Goal: Information Seeking & Learning: Learn about a topic

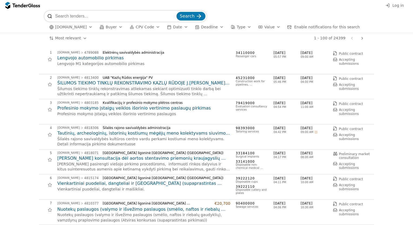
click at [241, 27] on div "button" at bounding box center [248, 27] width 15 height 14
click at [105, 15] on input "search" at bounding box center [115, 16] width 120 height 11
type input "transporto"
click at [187, 12] on button "Search" at bounding box center [190, 16] width 29 height 9
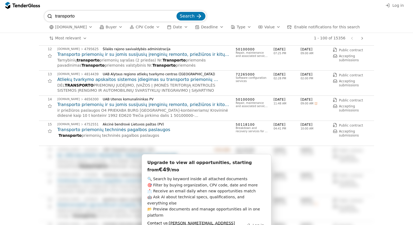
scroll to position [280, 0]
type input "t"
type input "pervežimo"
click at [176, 12] on button "Search" at bounding box center [190, 16] width 29 height 9
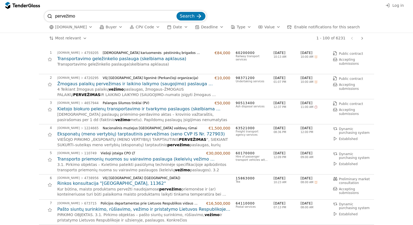
click at [94, 135] on h2 "Eksponatų (meno vertybių) tarptautinis pervežimas (seno CVP IS Nr. 727903)" at bounding box center [143, 134] width 173 height 6
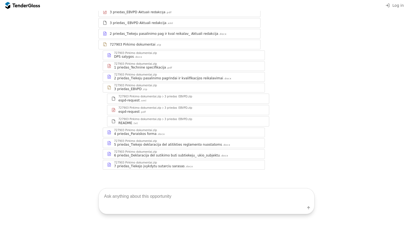
scroll to position [95, 0]
click at [189, 145] on div "5 priedas_Tiekejo deklaracija del atitikties reglamento nuostatoms" at bounding box center [168, 145] width 108 height 4
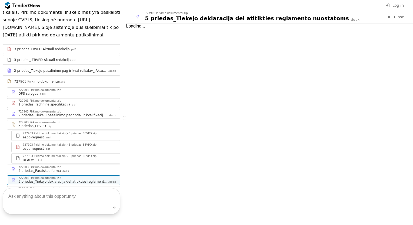
scroll to position [130, 0]
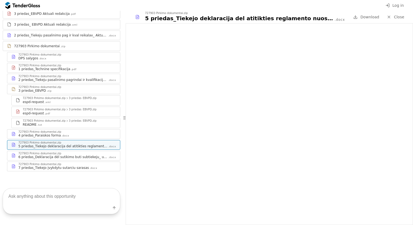
click at [72, 155] on div "6 priedas_Deklaracija dėl sutikimo buti subtiekeju_ ukio_subjektu" at bounding box center [62, 157] width 89 height 4
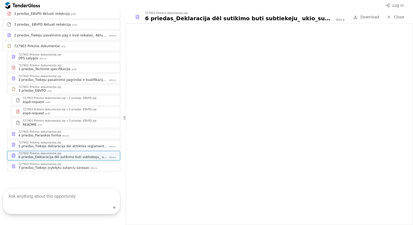
click at [69, 166] on div "7 priedas_Tiekejo įvykdytu sutarciu sarasas" at bounding box center [53, 168] width 70 height 4
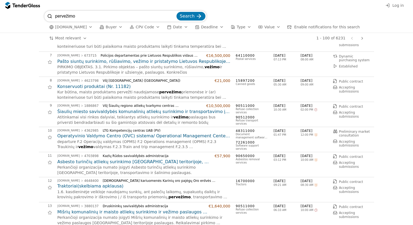
scroll to position [148, 0]
click at [89, 88] on h2 "Konservuoti produktai (Nr. 11182)" at bounding box center [143, 87] width 173 height 6
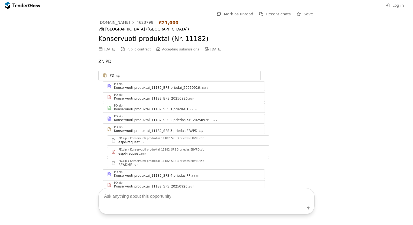
click at [130, 87] on div "Konservuoti produktai_11182_BPS priedai_20250926" at bounding box center [157, 88] width 86 height 4
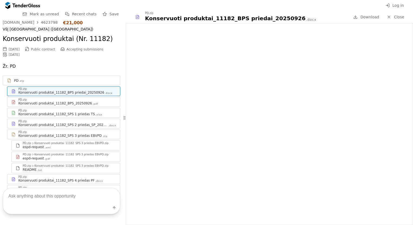
click at [77, 103] on div "Konservuoti produktai_11182_BPS_20250926" at bounding box center [54, 103] width 73 height 4
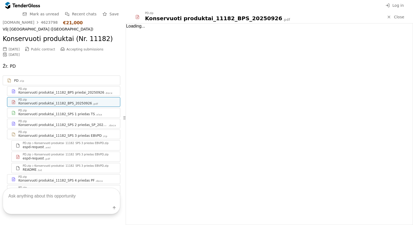
click at [77, 103] on div "Konservuoti produktai_11182_BPS_20250926" at bounding box center [54, 103] width 73 height 4
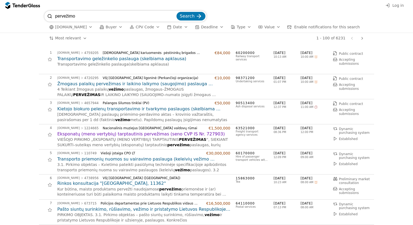
click at [64, 21] on input "pervežimo" at bounding box center [115, 16] width 120 height 11
type input "gabenimo"
click at [192, 15] on span "Search" at bounding box center [187, 16] width 15 height 5
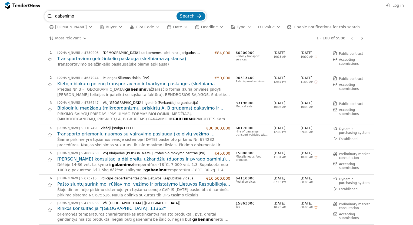
click at [192, 14] on span "Search" at bounding box center [187, 16] width 15 height 5
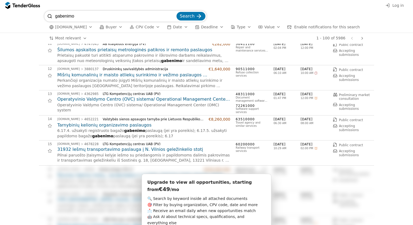
scroll to position [261, 0]
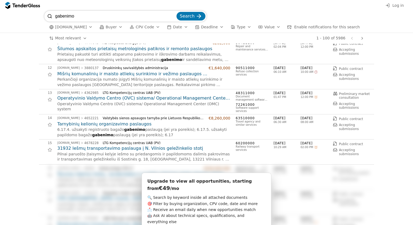
click at [123, 122] on h2 "Tarnybinių kelionių organizavimo paslaugos" at bounding box center [143, 124] width 173 height 6
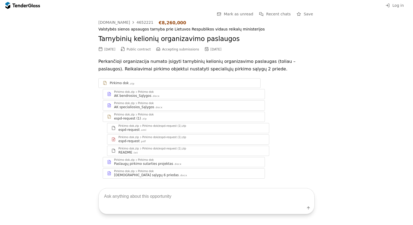
click at [153, 91] on div "Pirkimo dok.zip Pirkimo dok" at bounding box center [187, 91] width 146 height 3
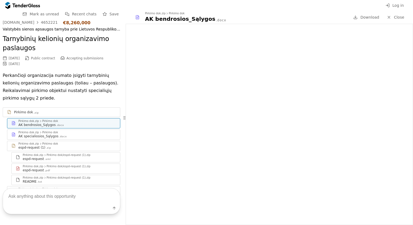
click at [68, 133] on div "Pirkimo dok.zip Pirkimo dok" at bounding box center [67, 132] width 98 height 3
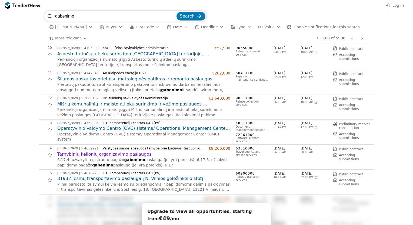
scroll to position [258, 0]
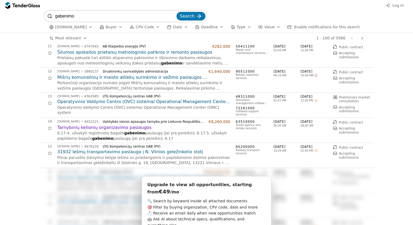
click at [116, 151] on h2 "31932 Iešmų transportavimo paslauga į N. Vilnios geležinkelio stotį" at bounding box center [143, 152] width 173 height 6
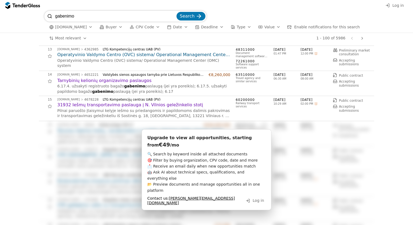
click at [141, 104] on h2 "31932 Iešmų transportavimo paslauga į N. Vilnios geležinkelio stotį" at bounding box center [143, 105] width 173 height 6
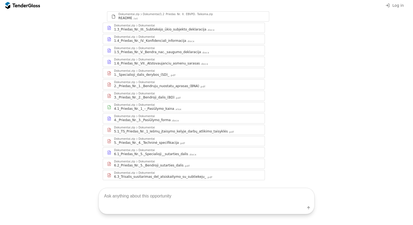
scroll to position [139, 0]
click at [157, 141] on div "5._Priedas_Nr._4._Techninė_specifikacija" at bounding box center [146, 143] width 65 height 4
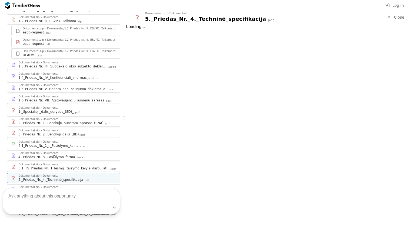
scroll to position [168, 0]
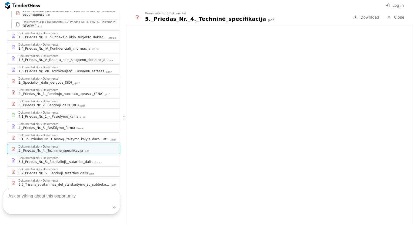
click at [51, 126] on div "4._Priedas_Nr._3._Pasiūlymo_forma" at bounding box center [46, 128] width 56 height 4
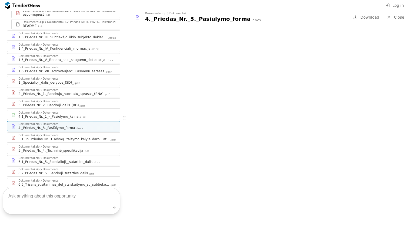
click at [44, 78] on div "Dokumentai" at bounding box center [51, 79] width 16 height 3
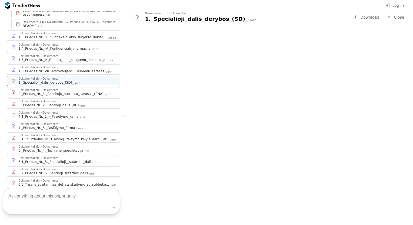
click at [44, 66] on div "Dokumentai" at bounding box center [51, 67] width 16 height 3
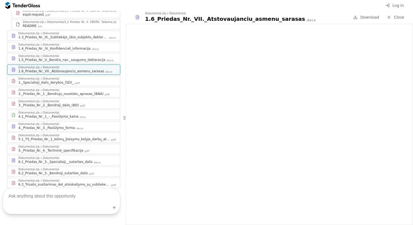
click at [40, 51] on div at bounding box center [40, 56] width 9 height 10
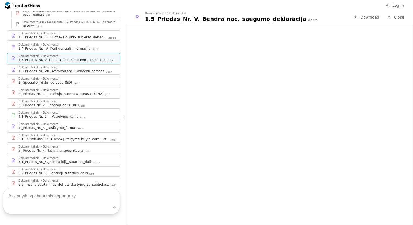
click at [72, 92] on div "2._Priedas_Nr._1._Bendruju_nuostatu_aprasas_(BNA)" at bounding box center [60, 94] width 85 height 4
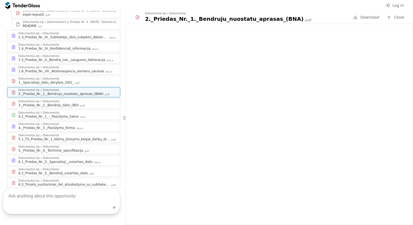
click at [48, 103] on div "3._Priedas_Nr._2._Bendroji_dalis_(BD)" at bounding box center [48, 105] width 61 height 4
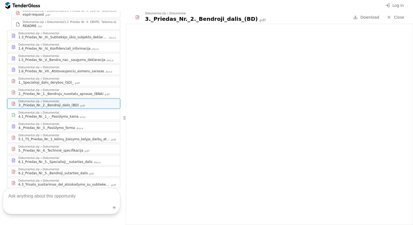
click at [76, 114] on div "Dokumentai .zip Dokumentai.zip Dokumentai 1.1_Priedas_Nr._I.(A)_Pašalinimo_pagr…" at bounding box center [61, 75] width 117 height 225
click at [71, 123] on div "Dokumentai.zip Dokumentai" at bounding box center [67, 124] width 98 height 3
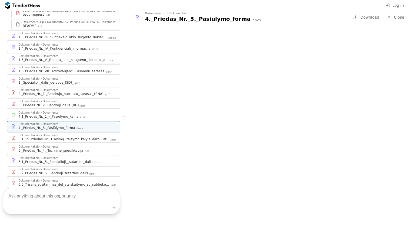
click at [67, 137] on div "5.1_TS_Priedas_Nr._1_Iešmų_įtaisymo_kelyje_darbų_atlikimo_taisyklės" at bounding box center [63, 139] width 91 height 4
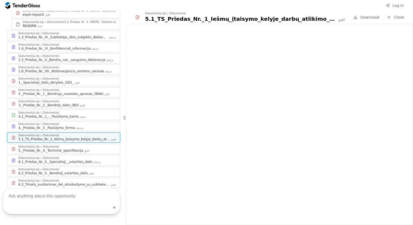
click at [70, 144] on div "Dokumentai.zip Dokumentai 5._Priedas_Nr._4._Techninė_specifikacija .pdf" at bounding box center [63, 149] width 113 height 10
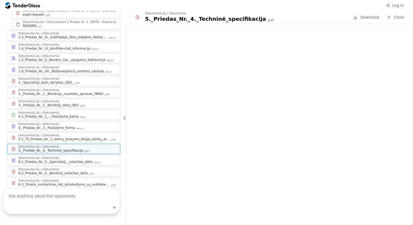
click at [74, 157] on div "Dokumentai.zip Dokumentai" at bounding box center [67, 158] width 98 height 3
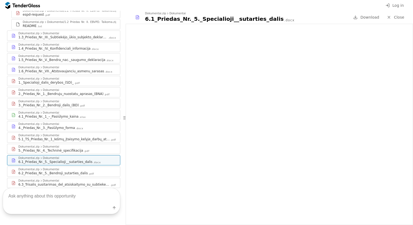
click at [47, 171] on div "6.2_Priedas_Nr._5._Bendroji_sutarties_dalis" at bounding box center [52, 173] width 69 height 4
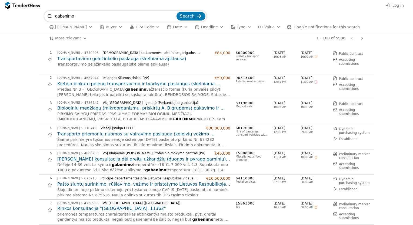
scroll to position [305, 0]
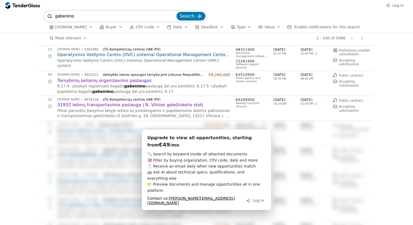
click at [148, 100] on div "[DOMAIN_NAME] 4678228 LTG Kompetencijų centras UAB (PV) 31932 Iešmų transportav…" at bounding box center [143, 108] width 173 height 21
click at [153, 104] on h2 "31932 Iešmų transportavimo paslauga į N. Vilnios geležinkelio stotį" at bounding box center [143, 105] width 173 height 6
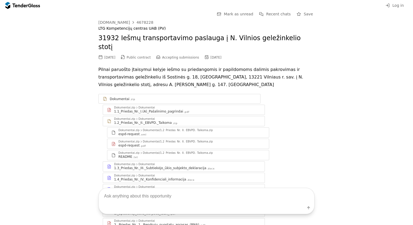
click at [165, 75] on p "Pilnai paruošto įtaisymui kelyje iešmo su priedangomis ir papildomoms dalimis p…" at bounding box center [206, 77] width 216 height 23
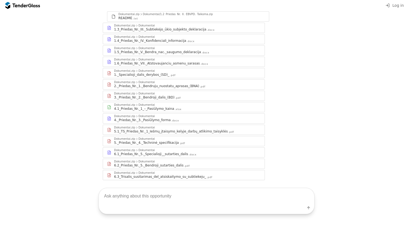
scroll to position [12, 0]
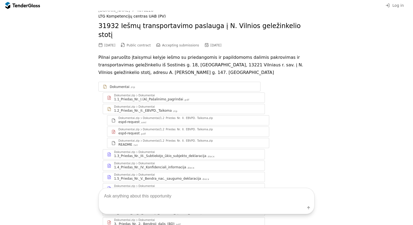
click at [171, 97] on div "1.1_Priedas_Nr._I.(A)_Pašalinimo_pagrindai" at bounding box center [148, 99] width 69 height 4
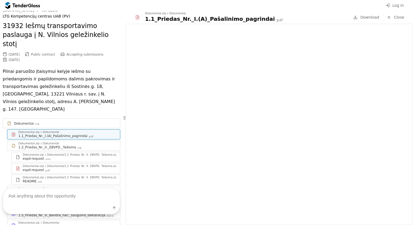
click at [39, 145] on div "1.2_Priedas_Nr._II._EBVPD._Taikoma" at bounding box center [47, 147] width 58 height 4
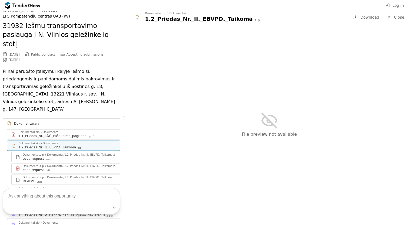
click at [36, 157] on div "espd-request" at bounding box center [33, 159] width 21 height 4
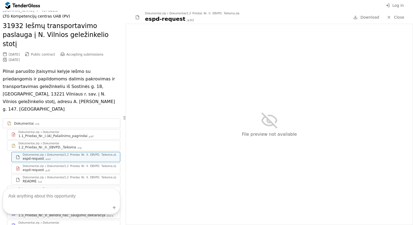
click at [35, 168] on div "espd-request" at bounding box center [33, 170] width 21 height 4
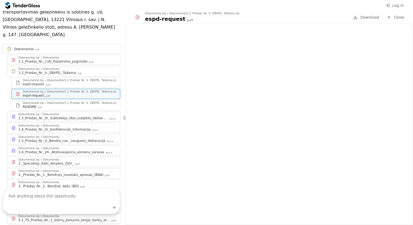
scroll to position [86, 0]
click at [58, 162] on div "1._Specialioji_dalis_derybos_(SD)_" at bounding box center [45, 164] width 55 height 4
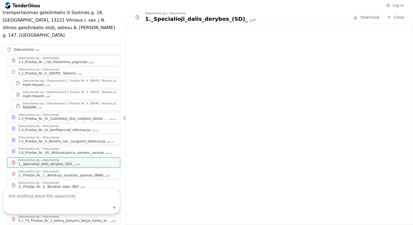
click at [55, 117] on div "1.3_Priedas_Nr._III._Subtiekėjo_ūkio_subjekto_deklaracija" at bounding box center [62, 119] width 89 height 4
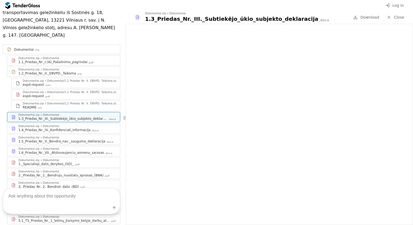
click at [63, 128] on div "1.4_Priedas_Nr._IV._Konfidenciali_informacija" at bounding box center [54, 130] width 72 height 4
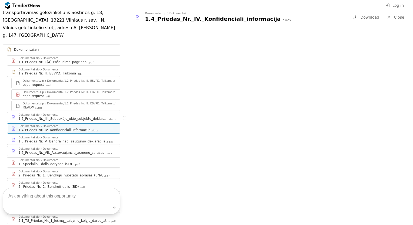
click at [48, 136] on div "Dokumentai.zip Dokumentai" at bounding box center [67, 137] width 98 height 3
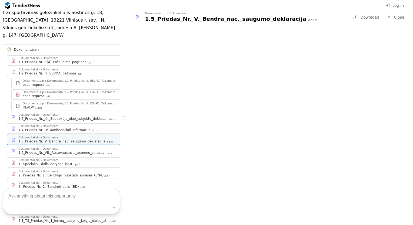
click at [52, 151] on div "1.6_Priedas_Nr._VII._Atstovaujanciu_asmenu_sarasas" at bounding box center [61, 153] width 86 height 4
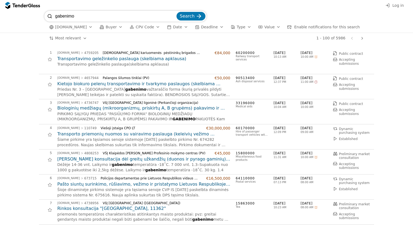
click at [109, 25] on span "Buyer" at bounding box center [111, 27] width 11 height 4
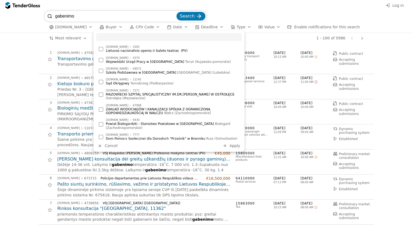
click at [135, 46] on div "1005" at bounding box center [136, 47] width 7 height 3
click at [236, 146] on span "Apply" at bounding box center [234, 146] width 11 height 4
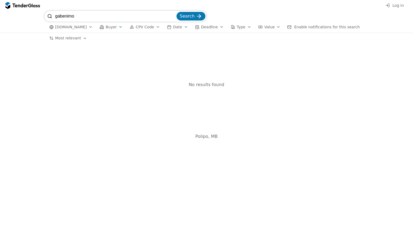
click at [86, 25] on div "button" at bounding box center [90, 27] width 15 height 14
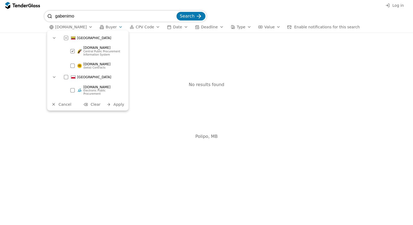
click at [86, 25] on div "button" at bounding box center [90, 27] width 15 height 14
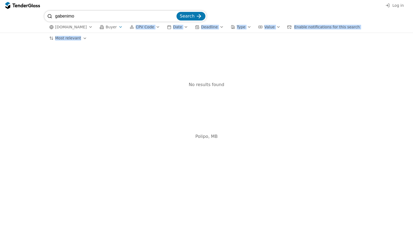
drag, startPoint x: 125, startPoint y: 108, endPoint x: 113, endPoint y: 26, distance: 82.0
click at [113, 26] on div "gabenimo Search [DOMAIN_NAME] Buyer CPV Code Date Deadline Type Value Enable no…" at bounding box center [206, 118] width 413 height 214
click at [113, 26] on div "button" at bounding box center [120, 27] width 15 height 14
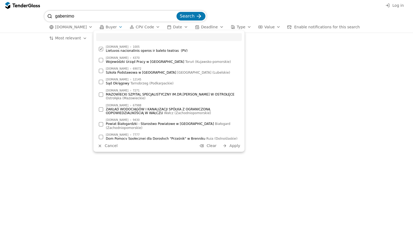
click at [100, 51] on div at bounding box center [101, 49] width 19 height 18
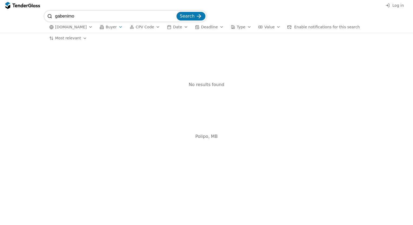
click at [59, 73] on div "No results found" at bounding box center [206, 84] width 335 height 71
